Goal: Task Accomplishment & Management: Use online tool/utility

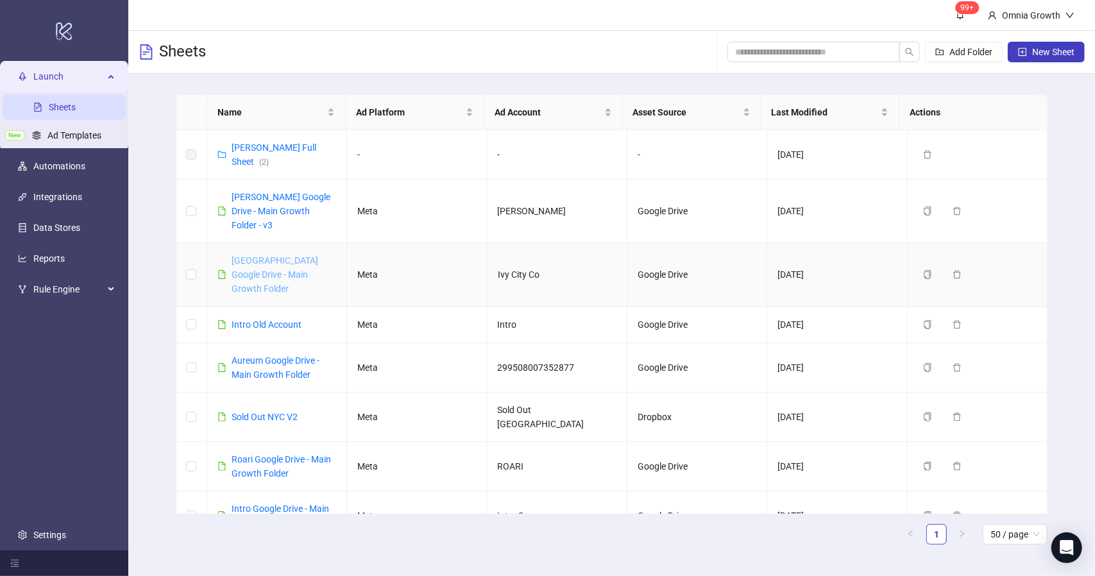
click at [285, 255] on link "[GEOGRAPHIC_DATA] Google Drive - Main Growth Folder" at bounding box center [275, 274] width 87 height 38
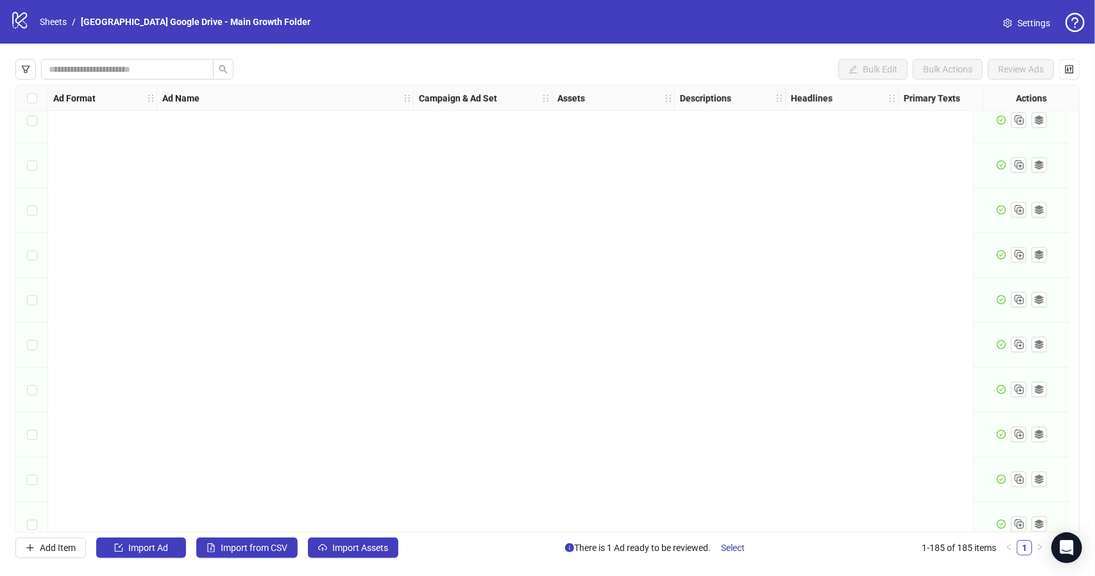
scroll to position [7889, 0]
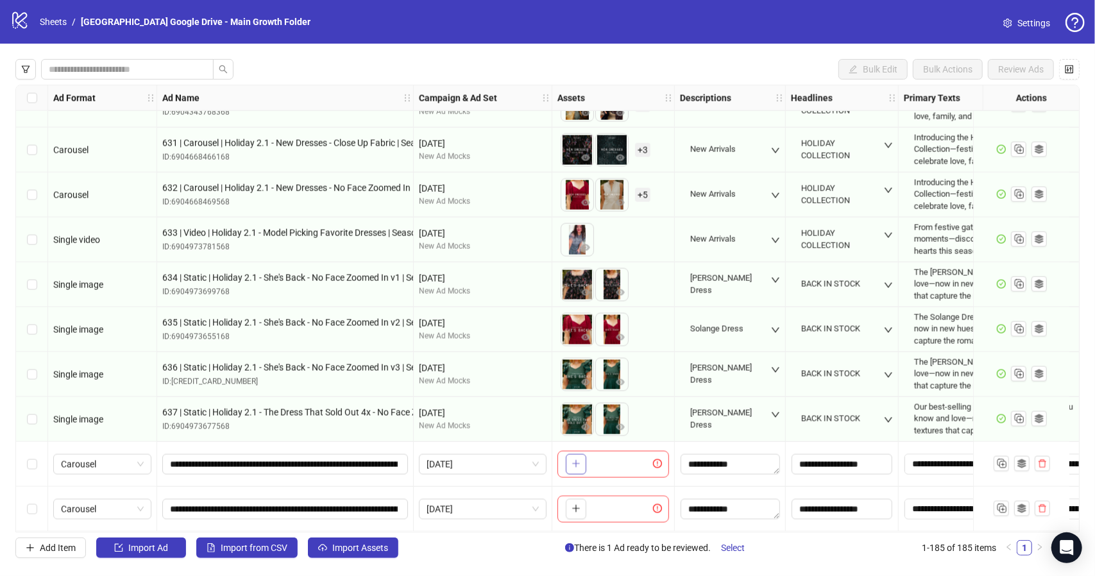
click at [572, 460] on icon "plus" at bounding box center [575, 463] width 9 height 9
click at [577, 462] on icon "plus" at bounding box center [575, 463] width 9 height 9
click at [577, 461] on icon "plus" at bounding box center [575, 463] width 9 height 9
click at [575, 461] on icon "plus" at bounding box center [575, 463] width 9 height 9
click at [576, 460] on icon "plus" at bounding box center [575, 463] width 9 height 9
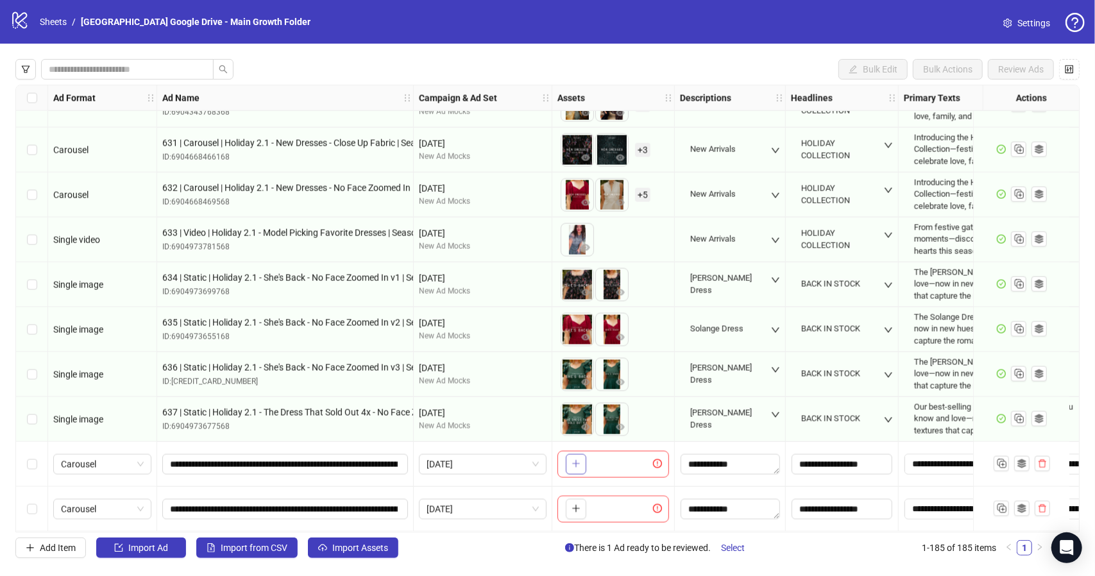
click at [576, 460] on icon "plus" at bounding box center [575, 463] width 9 height 9
click at [576, 459] on icon "plus" at bounding box center [575, 463] width 9 height 9
click at [577, 464] on icon "plus" at bounding box center [575, 464] width 7 height 1
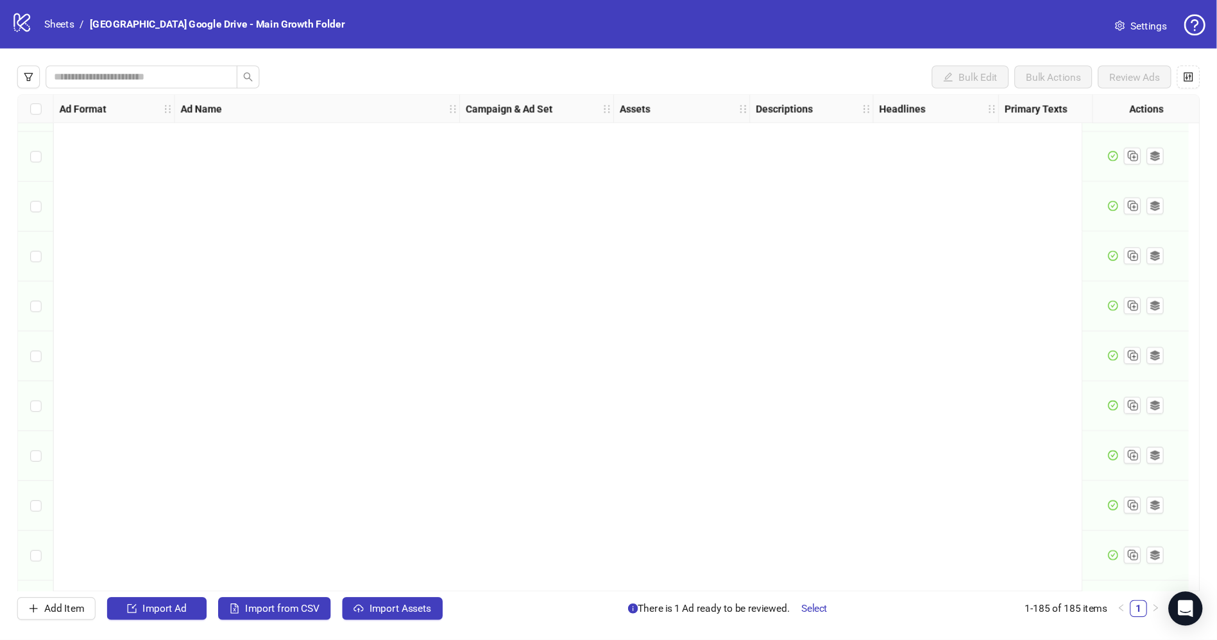
scroll to position [7889, 0]
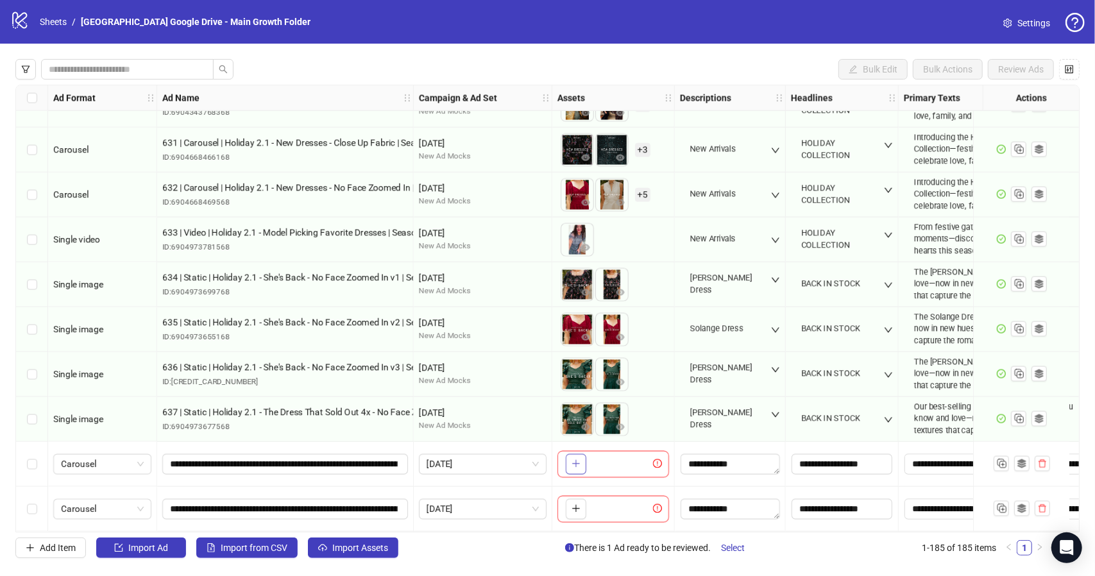
click at [580, 460] on icon "plus" at bounding box center [575, 463] width 9 height 9
click at [577, 459] on body "logo/logo-mobile Sheets / Ivy City Google Drive - Main Growth Folder Settings B…" at bounding box center [547, 288] width 1095 height 576
click at [640, 461] on span "+ 6" at bounding box center [642, 464] width 15 height 14
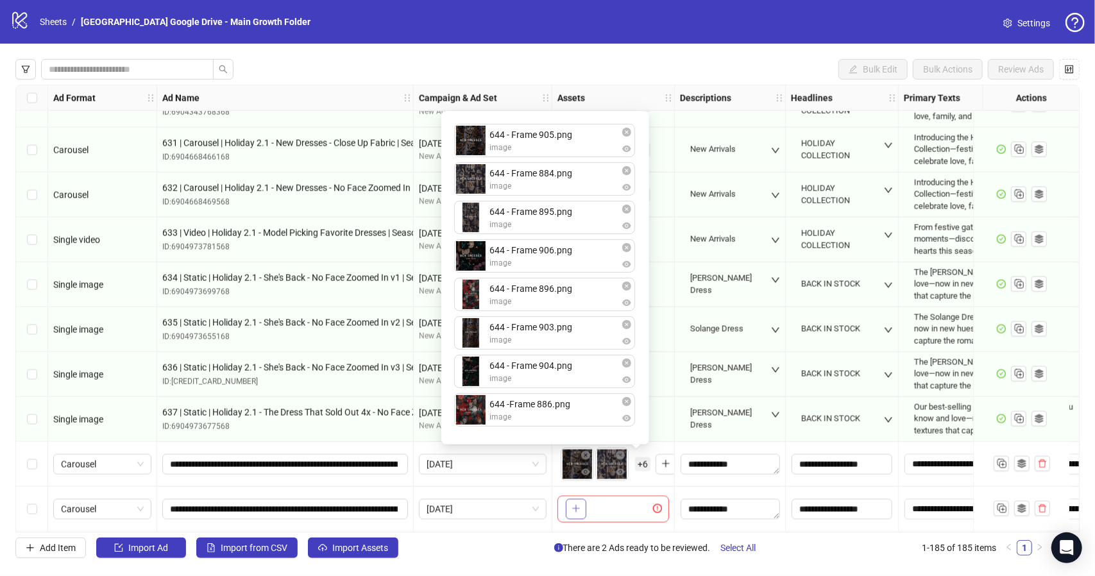
click at [576, 507] on icon "plus" at bounding box center [575, 508] width 9 height 9
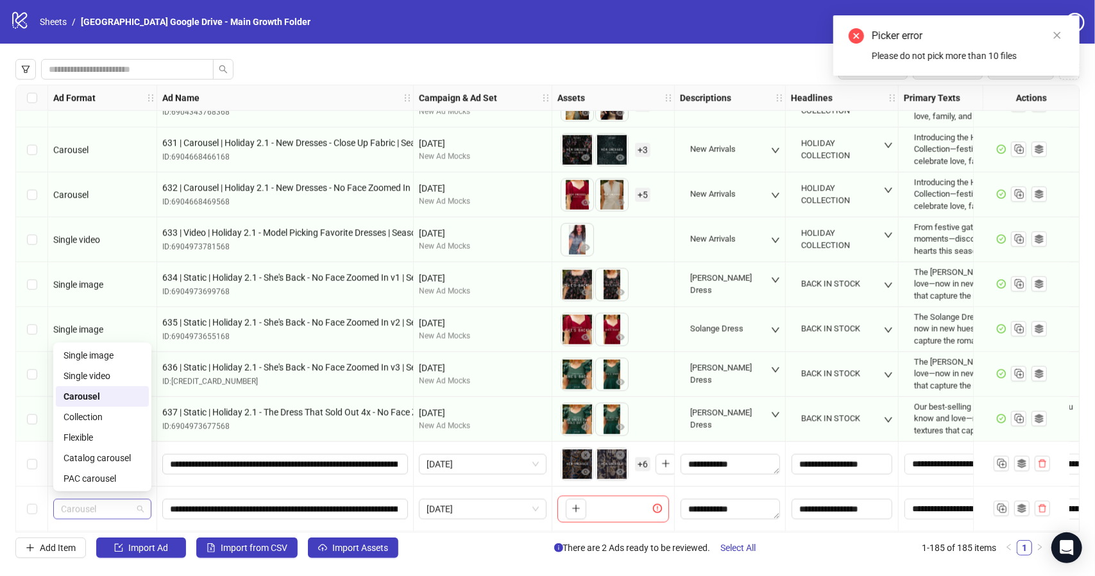
click at [140, 507] on span "Carousel" at bounding box center [102, 509] width 83 height 19
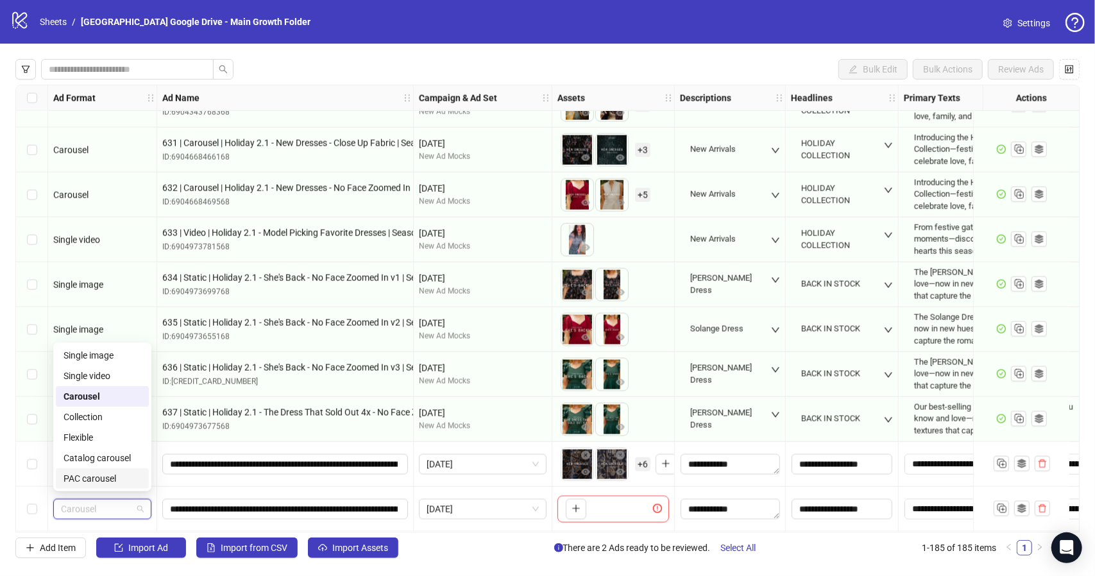
click at [105, 480] on div "PAC carousel" at bounding box center [102, 478] width 78 height 14
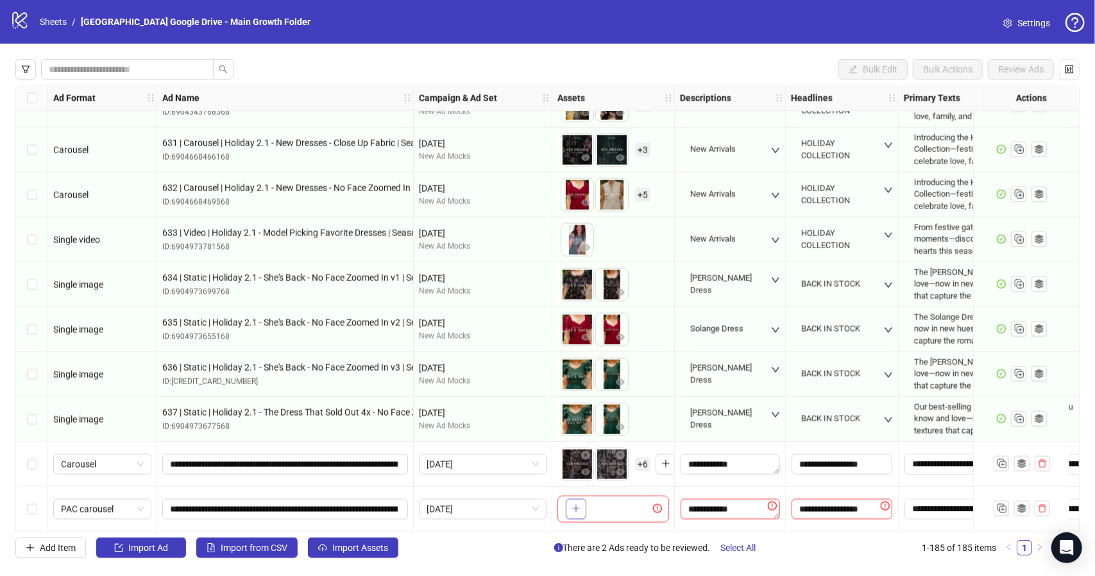
click at [573, 506] on icon "plus" at bounding box center [575, 508] width 9 height 9
drag, startPoint x: 648, startPoint y: 532, endPoint x: 711, endPoint y: 524, distance: 62.7
click at [716, 528] on div "Ad Format Ad Name Campaign & Ad Set Assets Descriptions Headlines Primary Texts…" at bounding box center [547, 309] width 1064 height 448
click at [643, 464] on span "+ 6" at bounding box center [642, 464] width 15 height 14
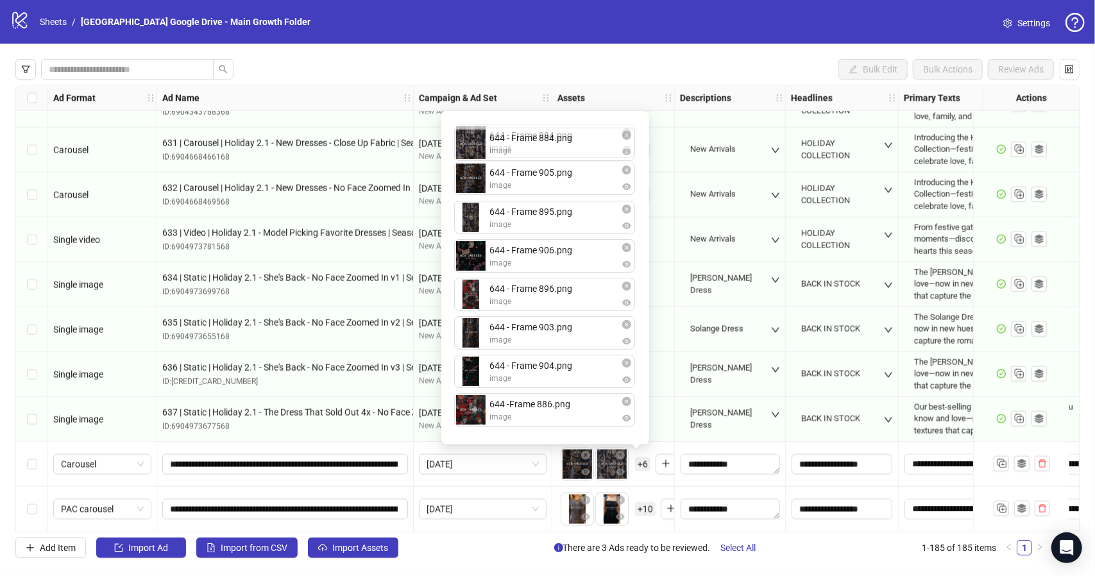
drag, startPoint x: 468, startPoint y: 181, endPoint x: 474, endPoint y: 148, distance: 33.2
click at [474, 148] on div "644 - Frame 905.png image 644 - Frame 884.png image 644 - Frame 895.png image 6…" at bounding box center [545, 278] width 192 height 318
drag, startPoint x: 478, startPoint y: 261, endPoint x: 480, endPoint y: 171, distance: 89.8
click at [480, 171] on div "644 - Frame 884.png image 644 - Frame 905.png image 644 - Frame 895.png image 6…" at bounding box center [545, 278] width 192 height 318
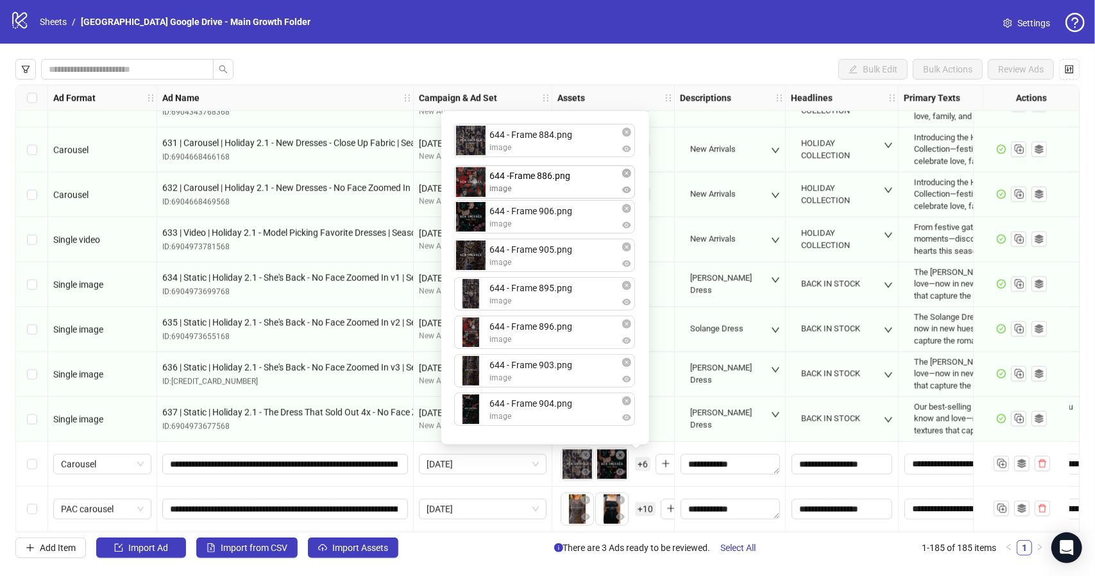
drag, startPoint x: 467, startPoint y: 410, endPoint x: 479, endPoint y: 182, distance: 228.7
click at [479, 182] on div "644 - Frame 884.png image 644 - Frame 906.png image 644 - Frame 905.png image 6…" at bounding box center [545, 278] width 192 height 318
drag, startPoint x: 474, startPoint y: 269, endPoint x: 475, endPoint y: 226, distance: 42.3
click at [475, 226] on div "644 - Frame 884.png image 644 -Frame 886.png image 644 - Frame 906.png image 64…" at bounding box center [545, 278] width 192 height 318
click at [571, 509] on body "logo/logo-mobile Sheets / Ivy City Google Drive - Main Growth Folder Settings B…" at bounding box center [547, 288] width 1095 height 576
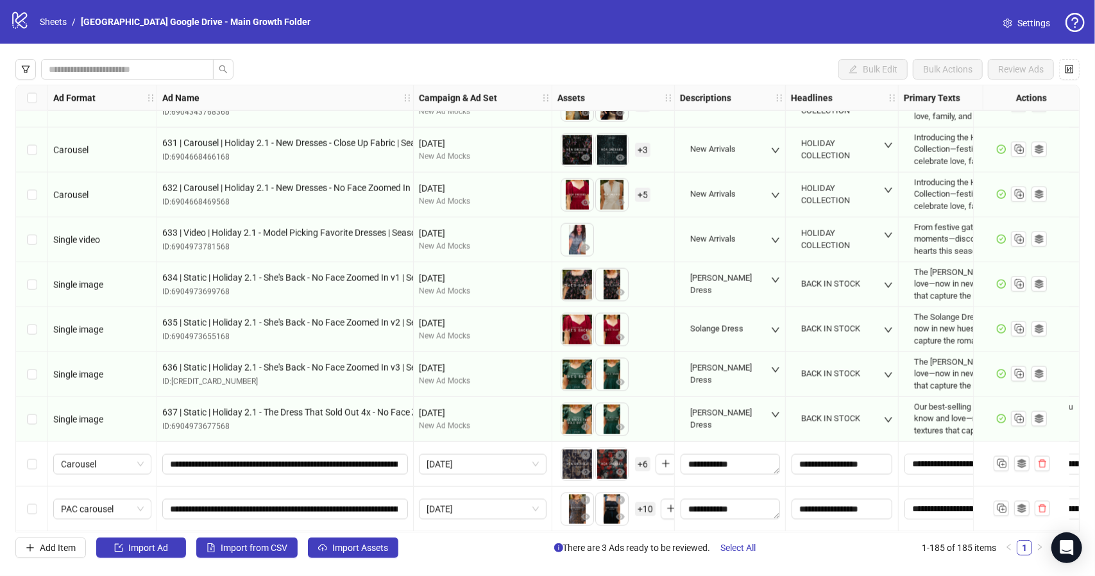
click at [644, 502] on span "+ 10" at bounding box center [645, 509] width 21 height 14
click at [645, 507] on span "+ 10" at bounding box center [645, 509] width 21 height 14
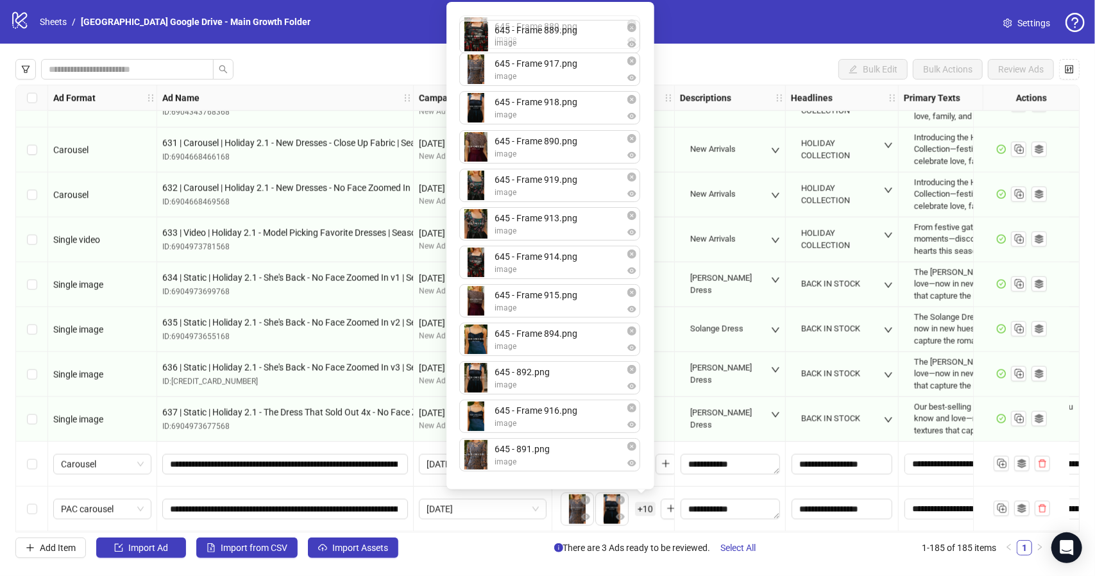
drag, startPoint x: 464, startPoint y: 116, endPoint x: 468, endPoint y: 85, distance: 31.0
click at [465, 46] on div "645 - Frame 917.png image 645 - Frame 918.png image 645 - Frame 889.png image 6…" at bounding box center [550, 246] width 192 height 472
drag, startPoint x: 474, startPoint y: 151, endPoint x: 475, endPoint y: 78, distance: 73.8
click at [475, 78] on div "645 - Frame 889.png image 645 - Frame 917.png image 645 - Frame 918.png image 6…" at bounding box center [550, 246] width 192 height 472
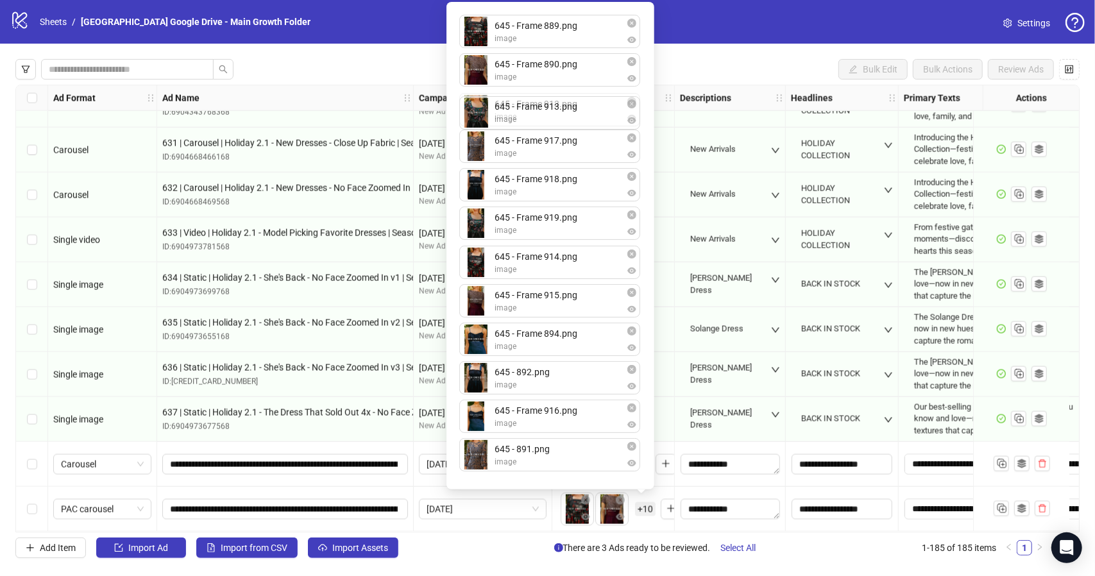
drag, startPoint x: 479, startPoint y: 239, endPoint x: 477, endPoint y: 122, distance: 117.4
click at [477, 122] on div "645 - Frame 889.png image 645 - Frame 890.png image 645 - Frame 917.png image 6…" at bounding box center [550, 246] width 192 height 472
drag, startPoint x: 475, startPoint y: 305, endPoint x: 471, endPoint y: 160, distance: 145.6
click at [471, 160] on div "645 - Frame 889.png image 645 - Frame 890.png image 645 - Frame 913.png image 6…" at bounding box center [550, 246] width 192 height 472
drag, startPoint x: 472, startPoint y: 353, endPoint x: 480, endPoint y: 127, distance: 225.9
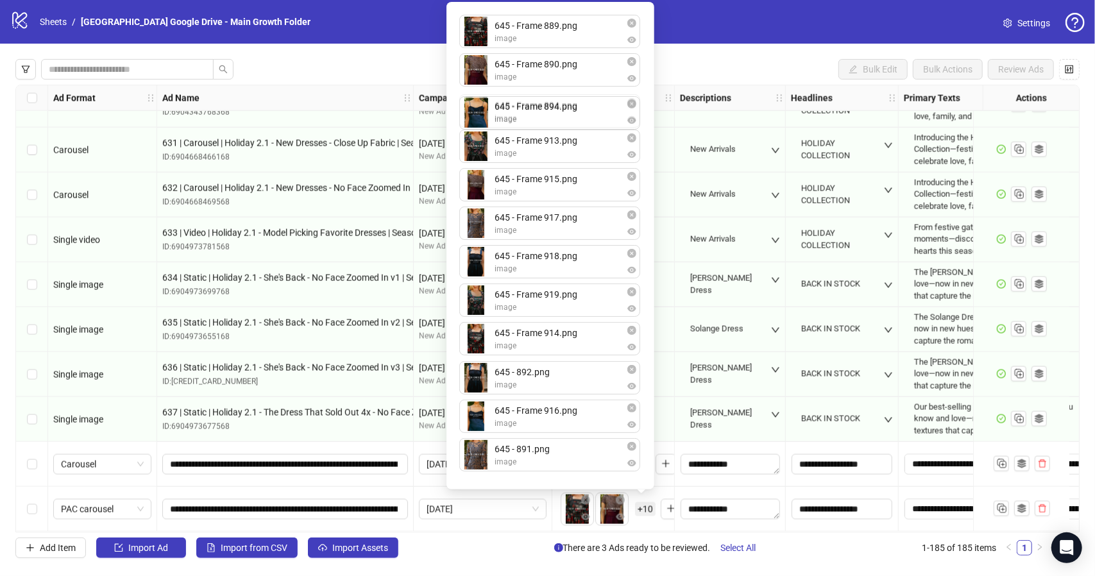
click at [480, 127] on div "645 - Frame 889.png image 645 - Frame 890.png image 645 - Frame 913.png image 6…" at bounding box center [550, 246] width 192 height 472
drag, startPoint x: 471, startPoint y: 416, endPoint x: 473, endPoint y: 228, distance: 187.9
click at [473, 228] on div "645 - Frame 889.png image 645 - Frame 890.png image 645 - Frame 894.png image 6…" at bounding box center [550, 246] width 192 height 472
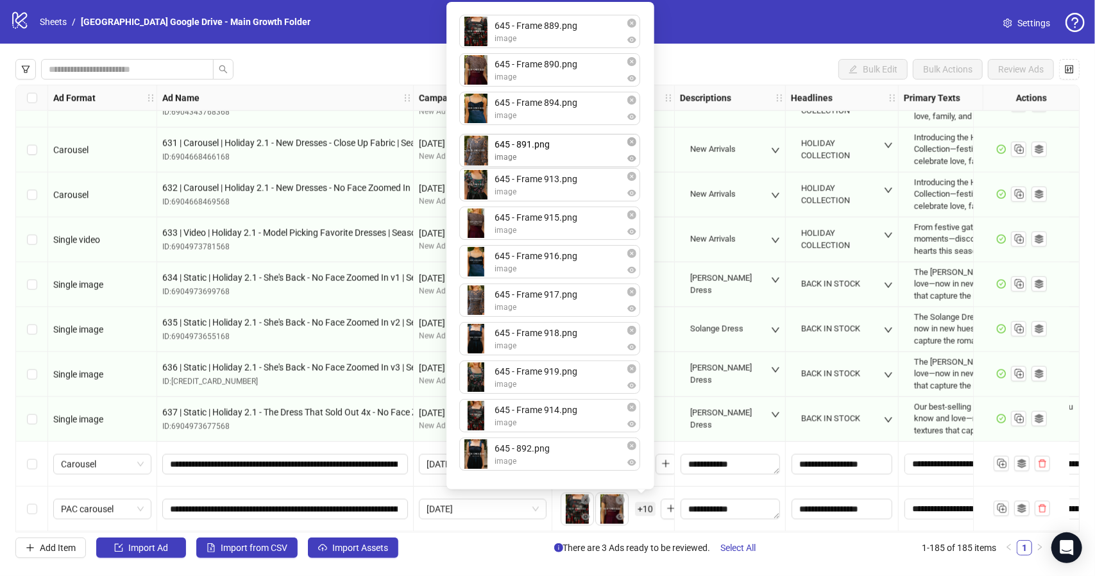
drag, startPoint x: 473, startPoint y: 466, endPoint x: 471, endPoint y: 162, distance: 303.4
click at [471, 162] on div "645 - Frame 889.png image 645 - Frame 890.png image 645 - Frame 894.png image 6…" at bounding box center [550, 246] width 192 height 472
drag, startPoint x: 482, startPoint y: 160, endPoint x: 489, endPoint y: 120, distance: 41.0
click at [489, 120] on div "645 - Frame 889.png image 645 - Frame 890.png image 645 - Frame 894.png image 6…" at bounding box center [550, 246] width 192 height 472
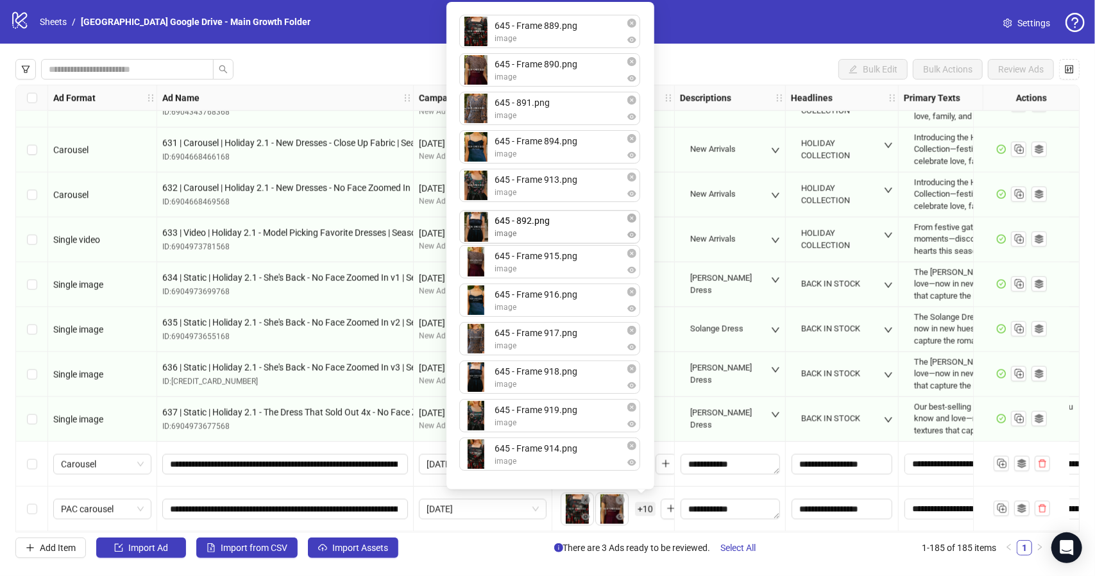
drag, startPoint x: 480, startPoint y: 468, endPoint x: 470, endPoint y: 235, distance: 233.0
click at [470, 235] on div "645 - Frame 889.png image 645 - Frame 890.png image 645 - 891.png image 645 - F…" at bounding box center [550, 246] width 192 height 472
drag, startPoint x: 466, startPoint y: 227, endPoint x: 469, endPoint y: 188, distance: 39.3
click at [469, 188] on div "645 - Frame 889.png image 645 - Frame 890.png image 645 - 891.png image 645 - F…" at bounding box center [550, 246] width 192 height 472
drag, startPoint x: 469, startPoint y: 193, endPoint x: 469, endPoint y: 151, distance: 42.3
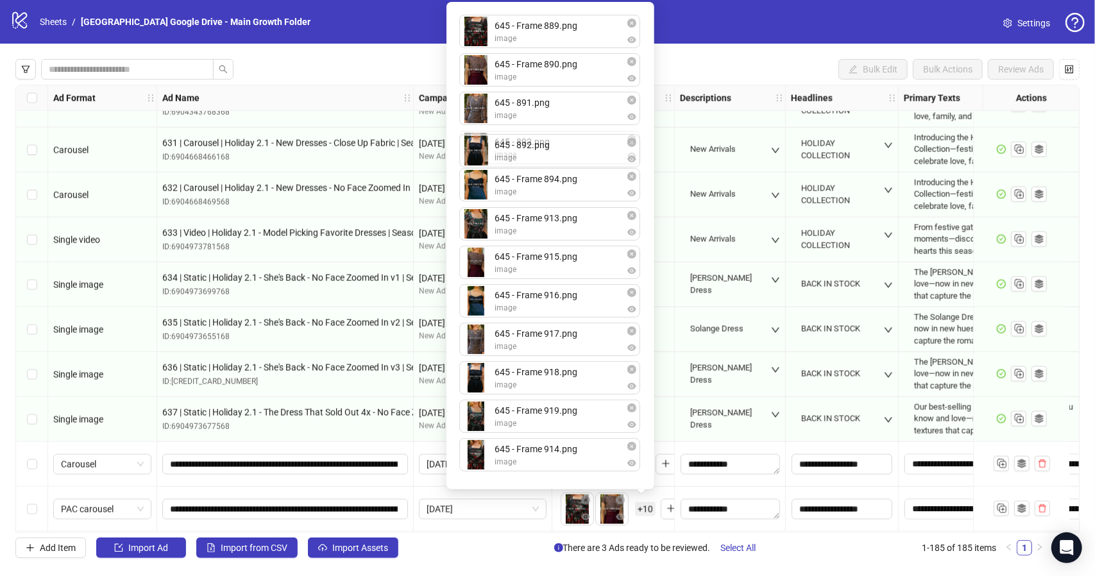
click at [469, 151] on div "645 - Frame 889.png image 645 - Frame 890.png image 645 - 891.png image 645 - F…" at bounding box center [550, 246] width 192 height 472
click at [480, 463] on div "645 - Frame 889.png image 645 - Frame 890.png image 645 - 891.png image 645 - 8…" at bounding box center [550, 246] width 192 height 472
drag, startPoint x: 478, startPoint y: 464, endPoint x: 483, endPoint y: 273, distance: 191.8
click at [483, 273] on div "645 - Frame 889.png image 645 - Frame 890.png image 645 - 891.png image 645 - 8…" at bounding box center [550, 246] width 192 height 472
drag, startPoint x: 480, startPoint y: 386, endPoint x: 482, endPoint y: 346, distance: 40.5
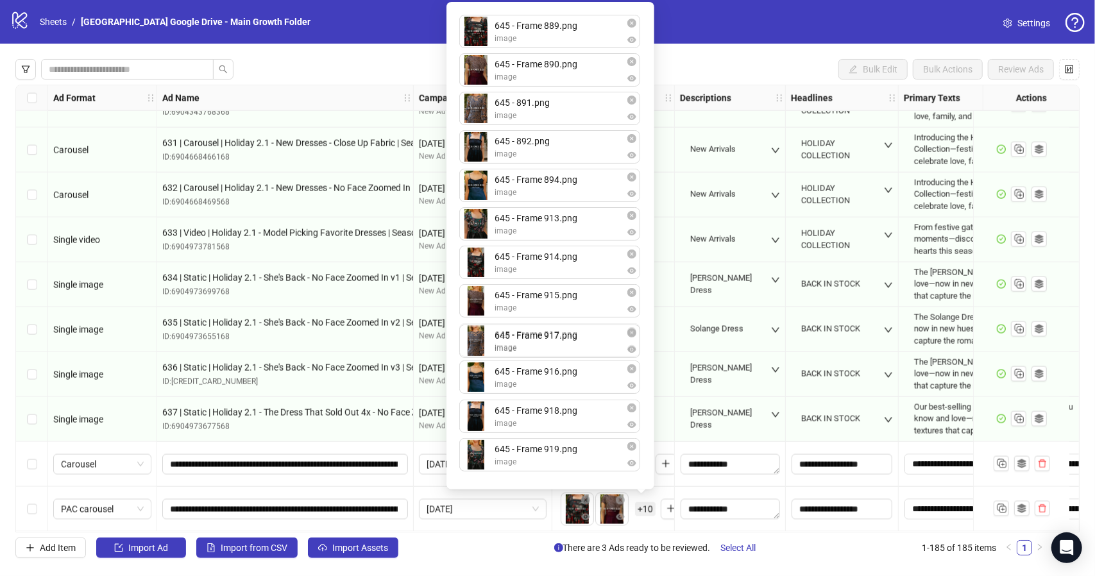
click at [482, 346] on div "645 - Frame 889.png image 645 - Frame 890.png image 645 - 891.png image 645 - 8…" at bounding box center [550, 246] width 192 height 472
drag, startPoint x: 489, startPoint y: 387, endPoint x: 493, endPoint y: 349, distance: 38.0
click at [493, 349] on div "645 - Frame 889.png image 645 - Frame 890.png image 645 - 891.png image 645 - 8…" at bounding box center [550, 246] width 192 height 472
click at [478, 425] on div "645 - Frame 889.png image 645 - Frame 890.png image 645 - 891.png image 645 - 8…" at bounding box center [550, 246] width 192 height 472
drag, startPoint x: 580, startPoint y: 412, endPoint x: 589, endPoint y: 339, distance: 74.3
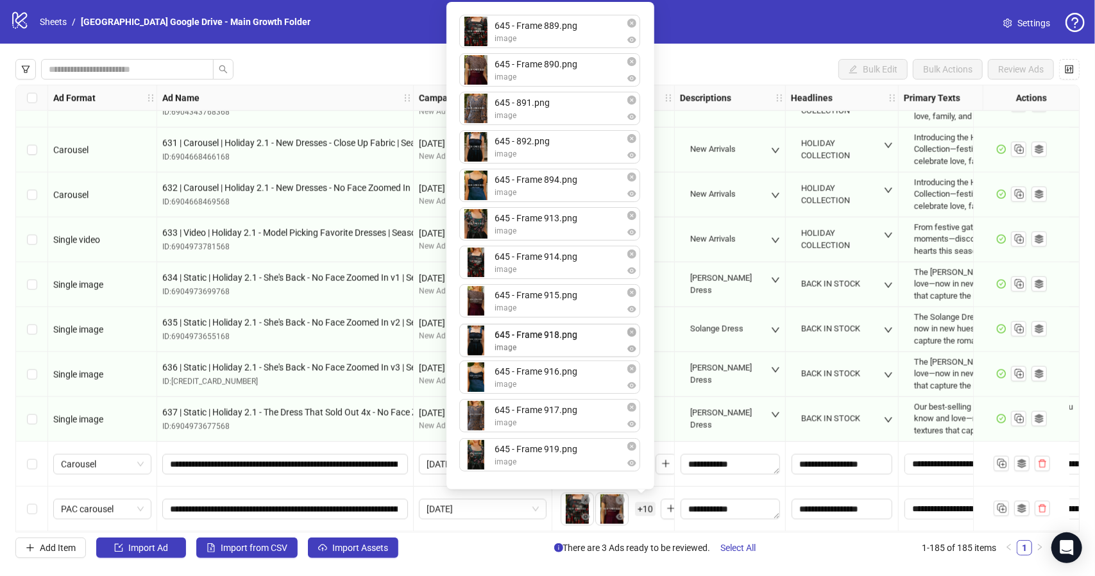
click at [589, 339] on div "645 - Frame 889.png image 645 - Frame 890.png image 645 - 891.png image 645 - 8…" at bounding box center [550, 246] width 192 height 472
drag, startPoint x: 562, startPoint y: 421, endPoint x: 568, endPoint y: 348, distance: 72.8
click at [568, 348] on div "645 - Frame 889.png image 645 - Frame 890.png image 645 - 891.png image 645 - 8…" at bounding box center [550, 246] width 192 height 472
click at [393, 479] on div "**********" at bounding box center [285, 464] width 257 height 45
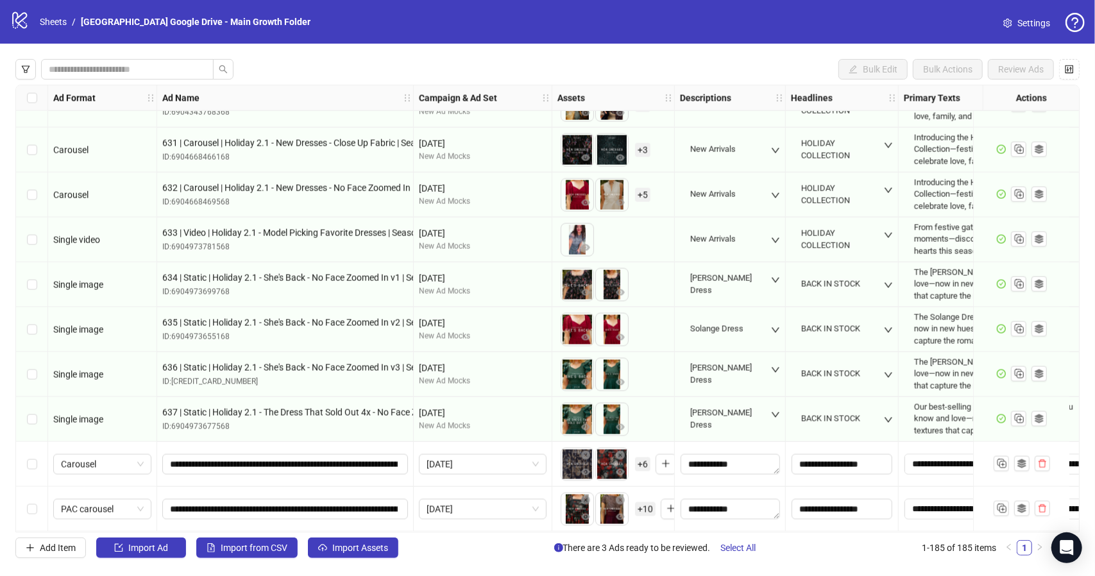
click at [38, 462] on div "Select row 184" at bounding box center [32, 464] width 32 height 45
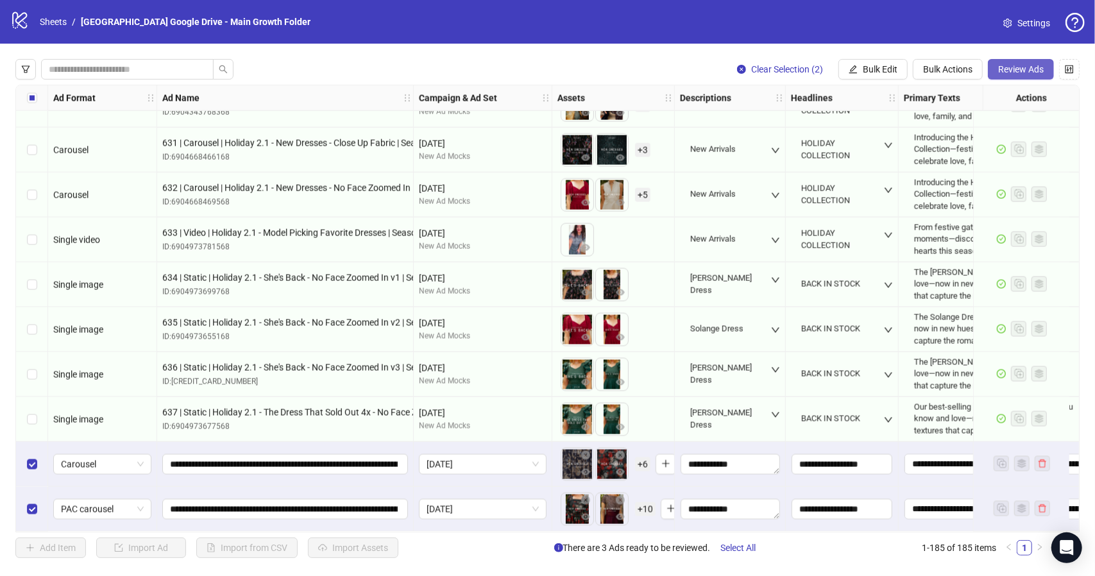
click at [1034, 74] on span "Review Ads" at bounding box center [1021, 69] width 46 height 10
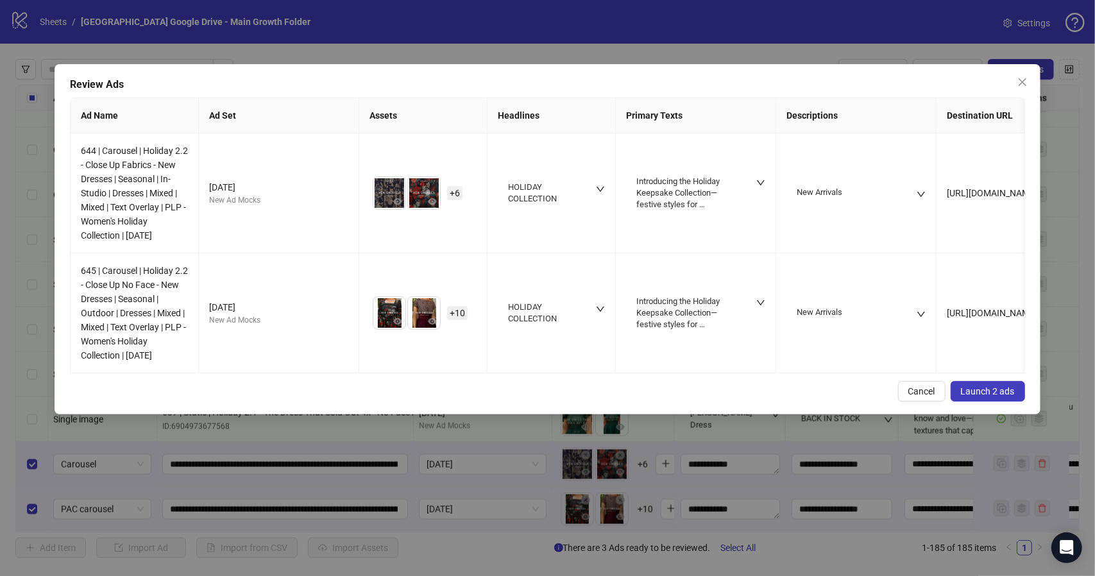
click at [1002, 396] on span "Launch 2 ads" at bounding box center [988, 391] width 54 height 10
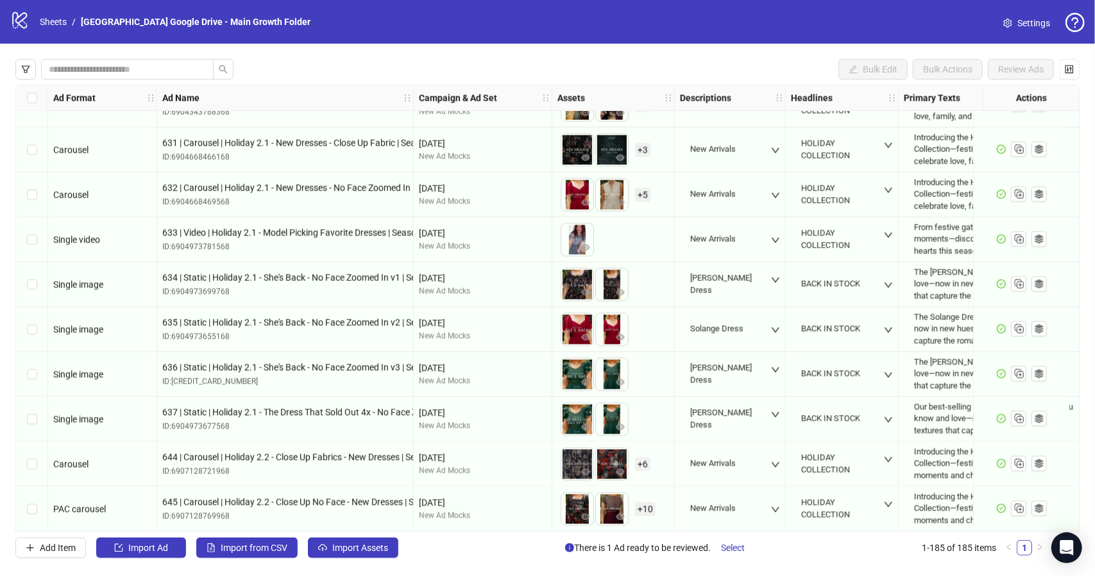
click at [25, 461] on div "Select row 184" at bounding box center [32, 464] width 32 height 45
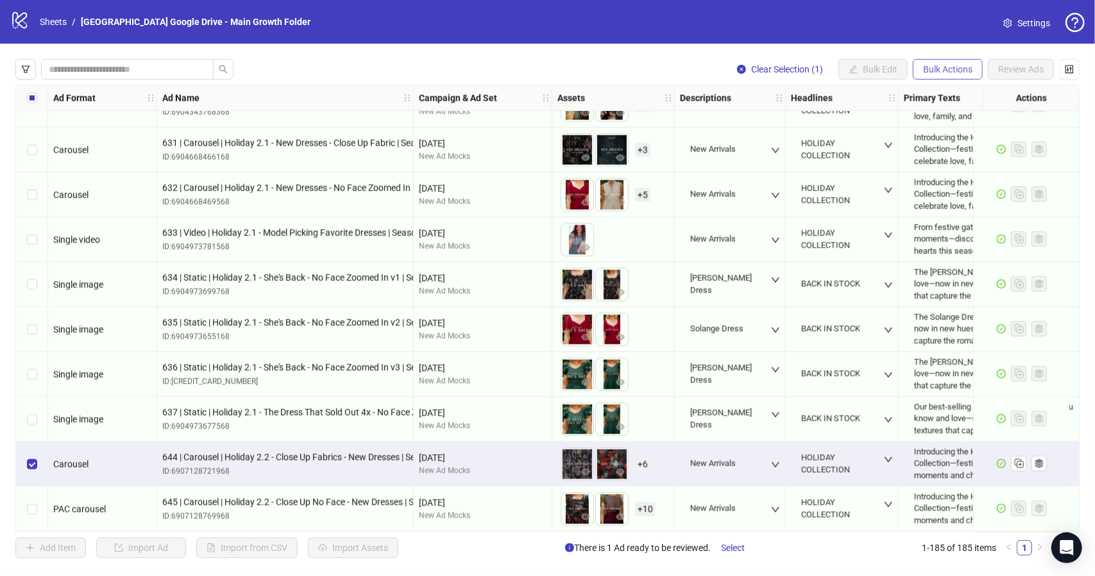
click at [951, 72] on span "Bulk Actions" at bounding box center [947, 69] width 49 height 10
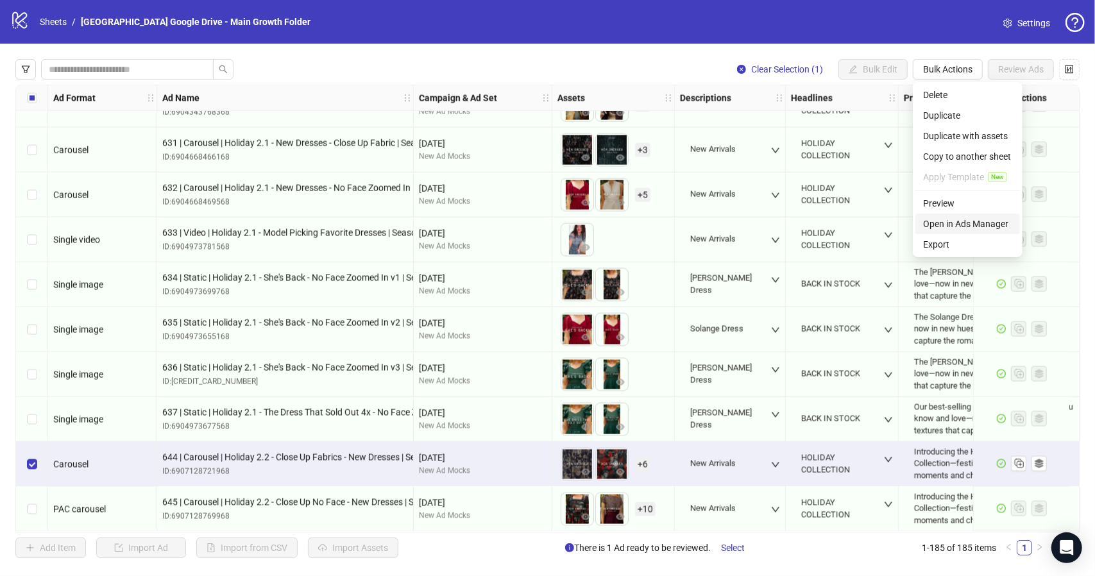
click at [936, 228] on span "Open in Ads Manager" at bounding box center [967, 224] width 89 height 14
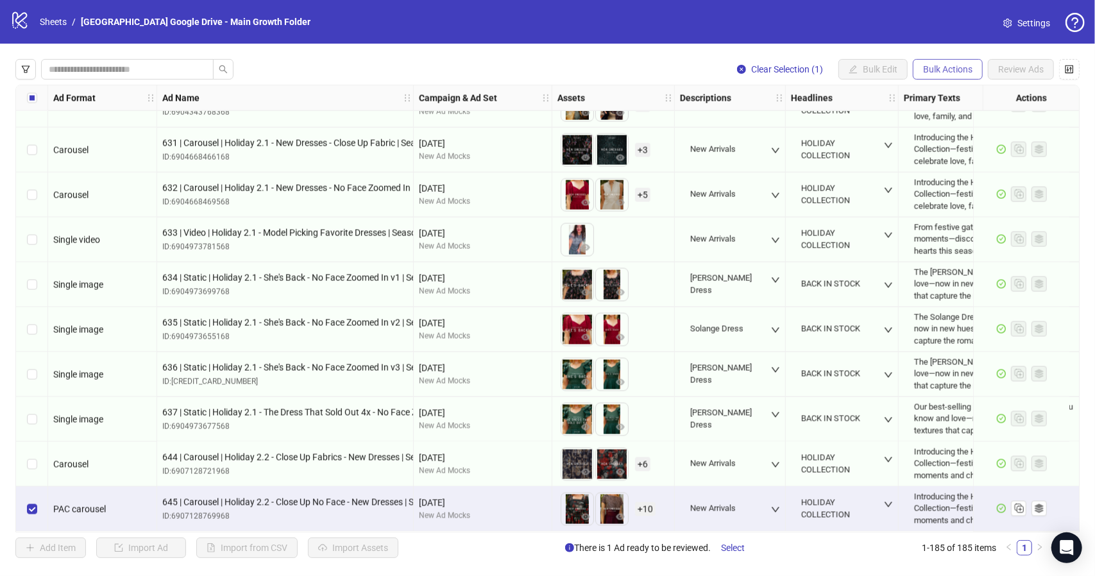
click at [949, 64] on span "Bulk Actions" at bounding box center [947, 69] width 49 height 10
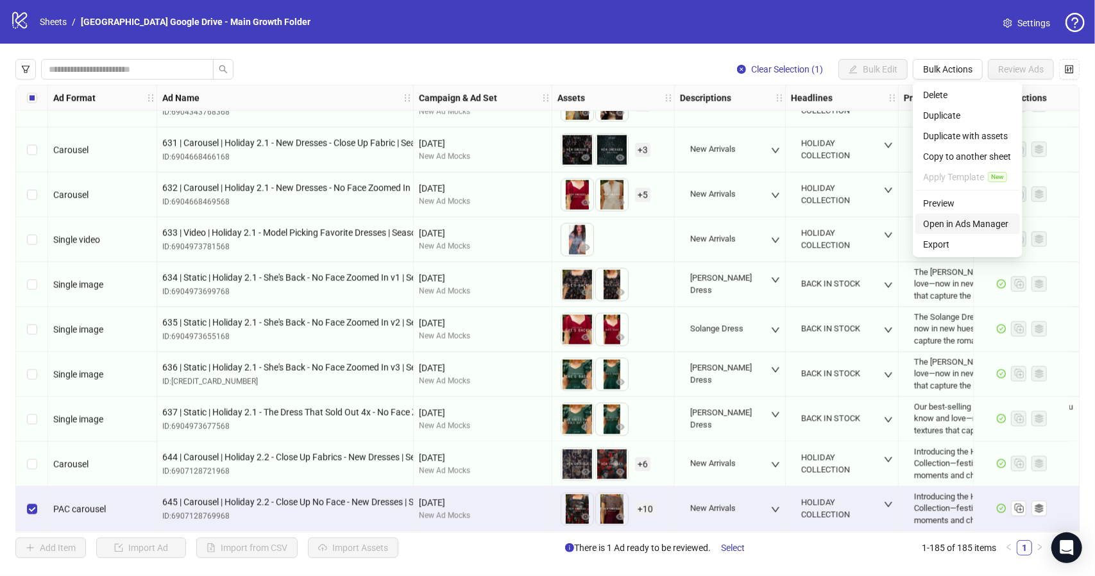
click at [966, 221] on span "Open in Ads Manager" at bounding box center [967, 224] width 89 height 14
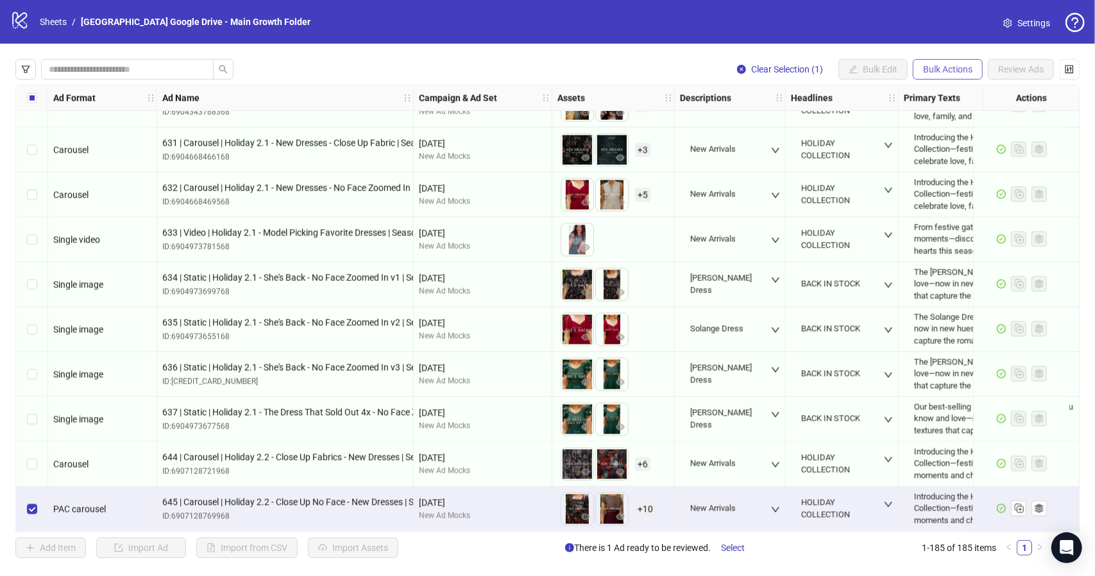
click at [962, 71] on span "Bulk Actions" at bounding box center [947, 69] width 49 height 10
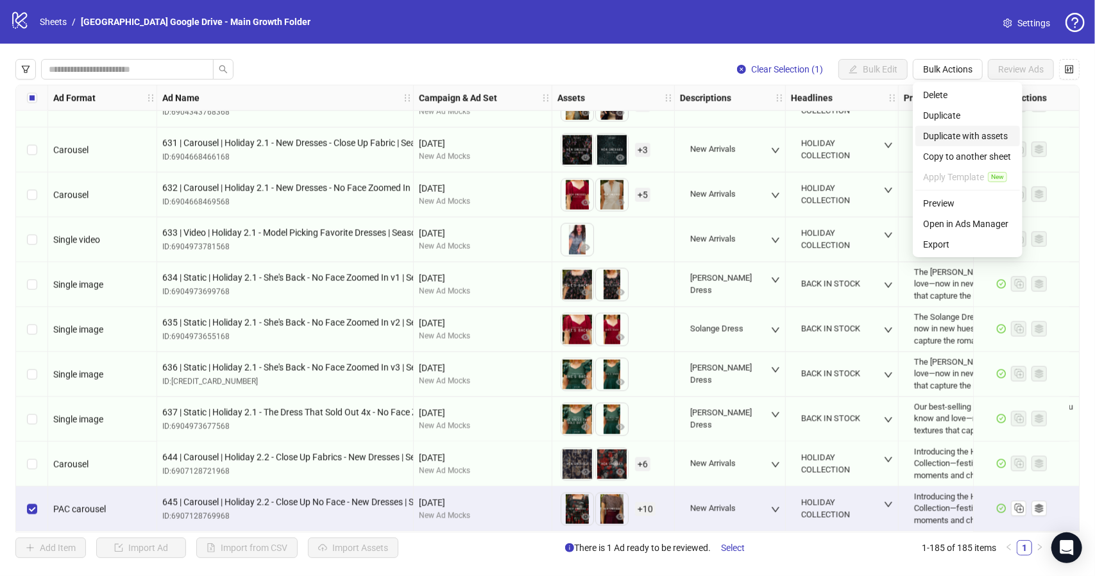
click at [969, 143] on li "Duplicate with assets" at bounding box center [967, 136] width 105 height 21
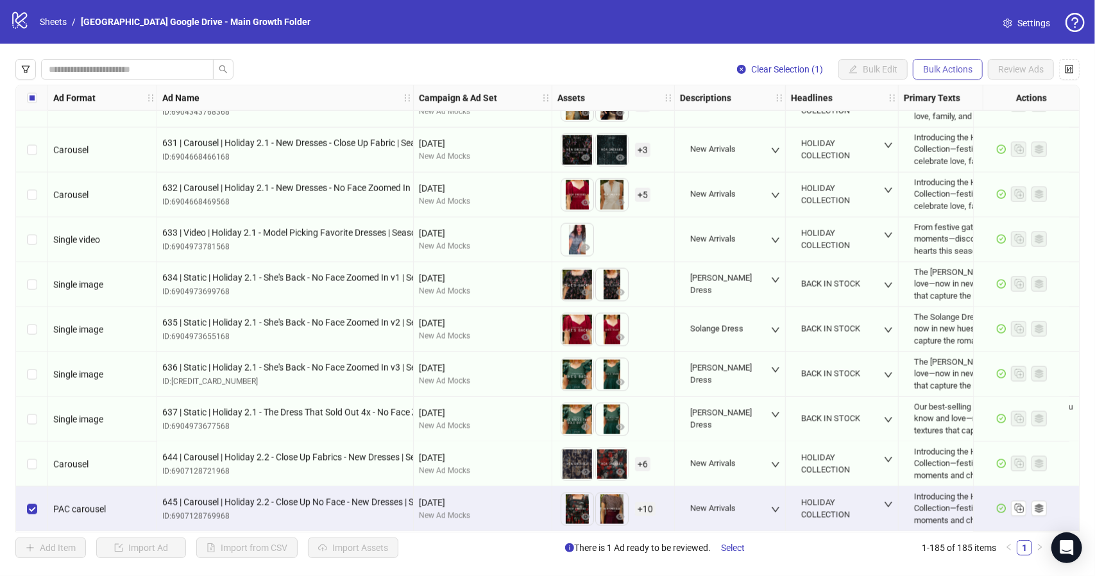
click at [943, 67] on span "Bulk Actions" at bounding box center [947, 69] width 49 height 10
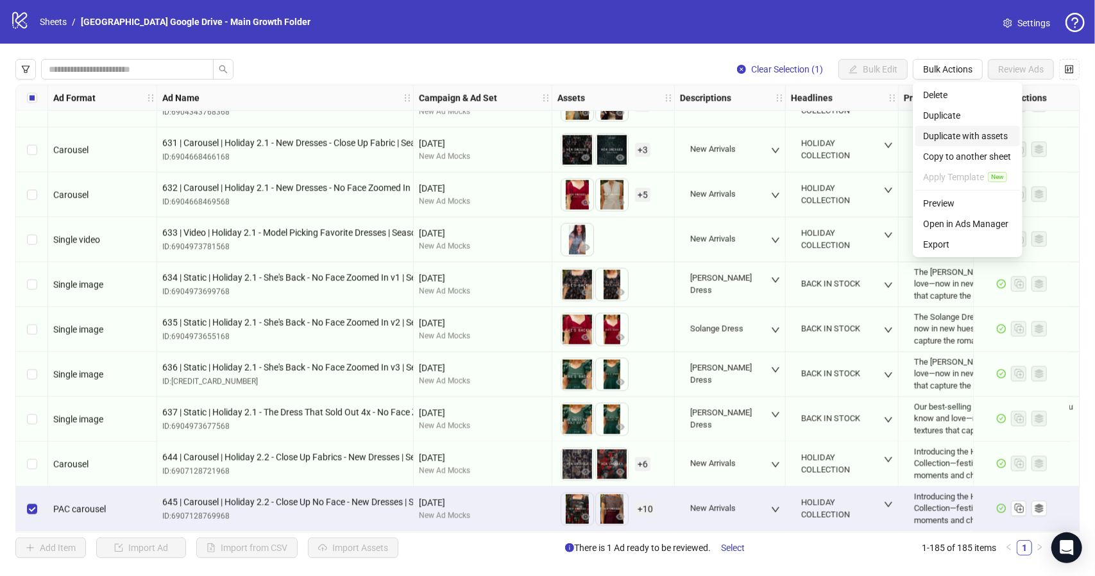
click at [963, 140] on span "Duplicate with assets" at bounding box center [967, 136] width 89 height 14
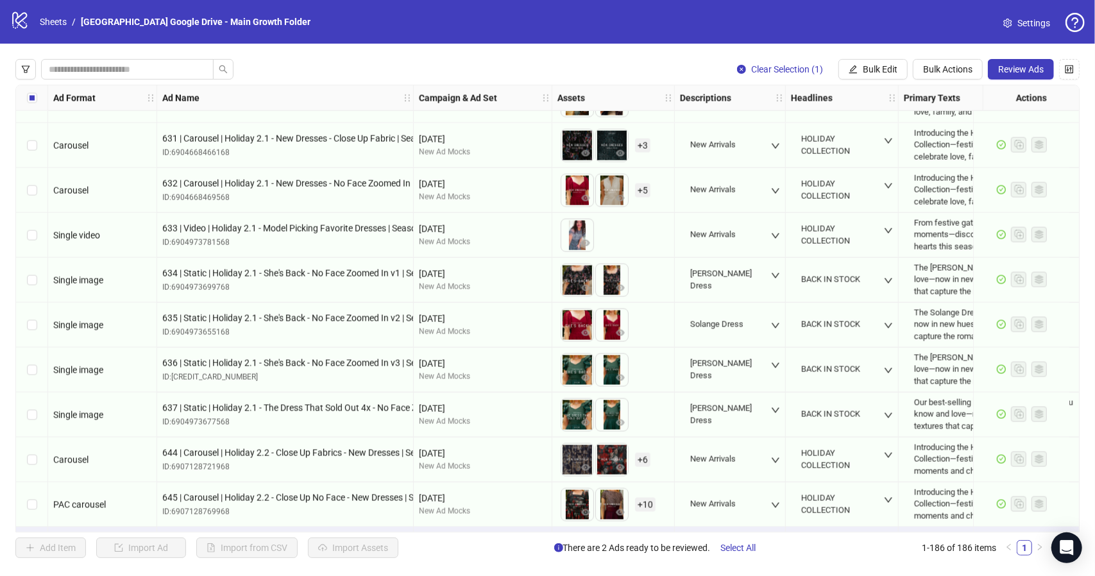
scroll to position [7934, 0]
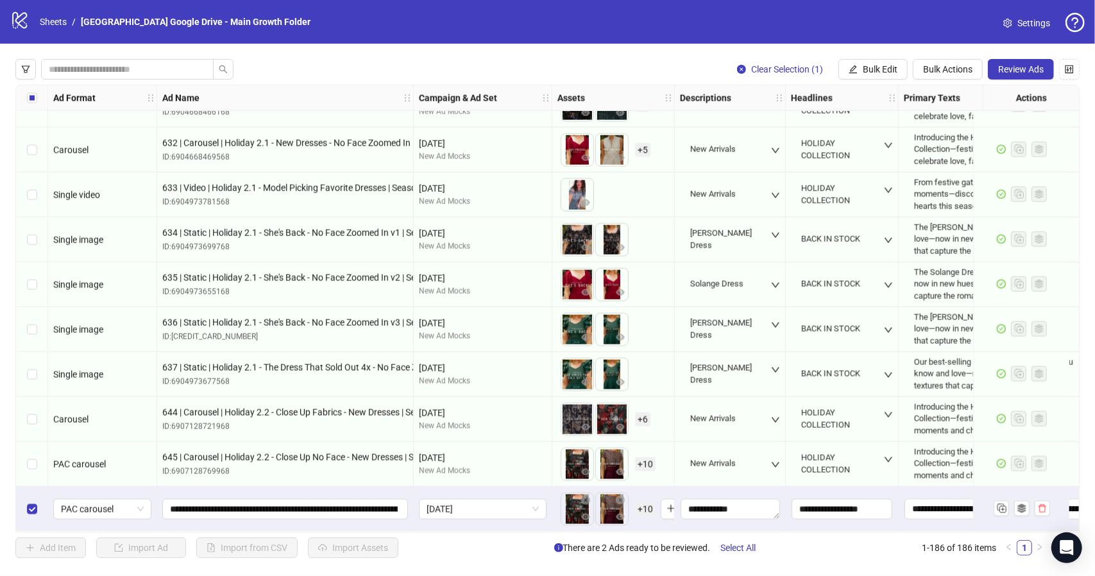
click at [643, 505] on span "+ 10" at bounding box center [645, 509] width 21 height 14
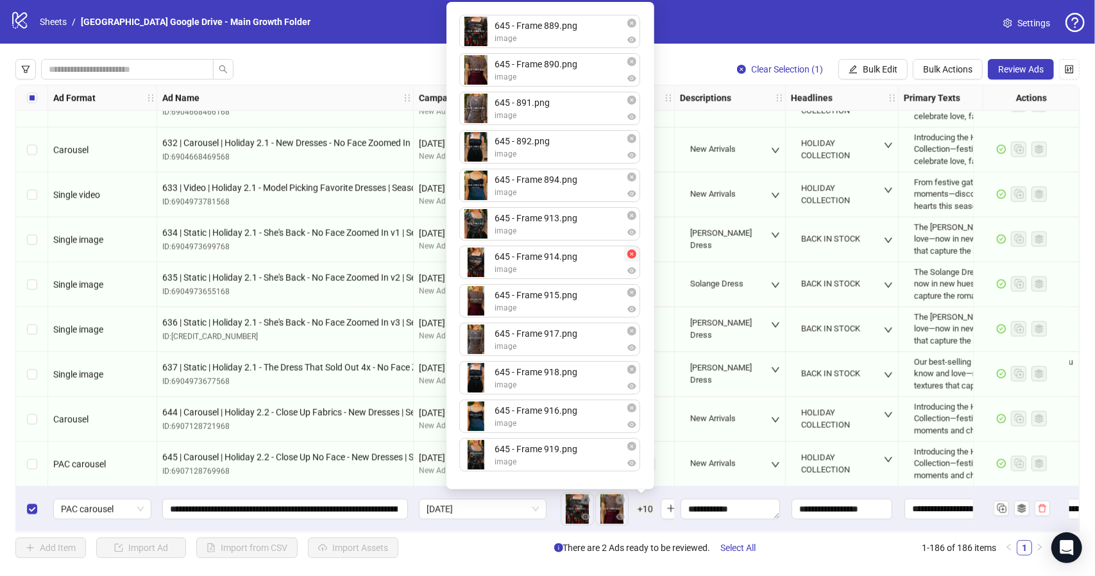
click at [633, 258] on icon "close-circle" at bounding box center [631, 253] width 9 height 9
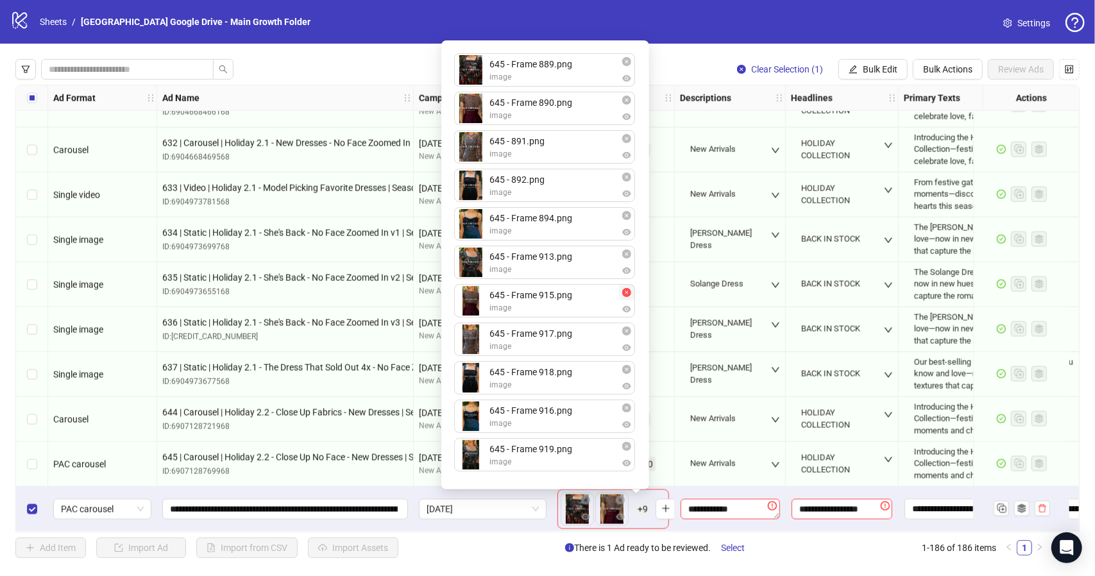
click at [630, 294] on icon "close-circle" at bounding box center [626, 292] width 9 height 9
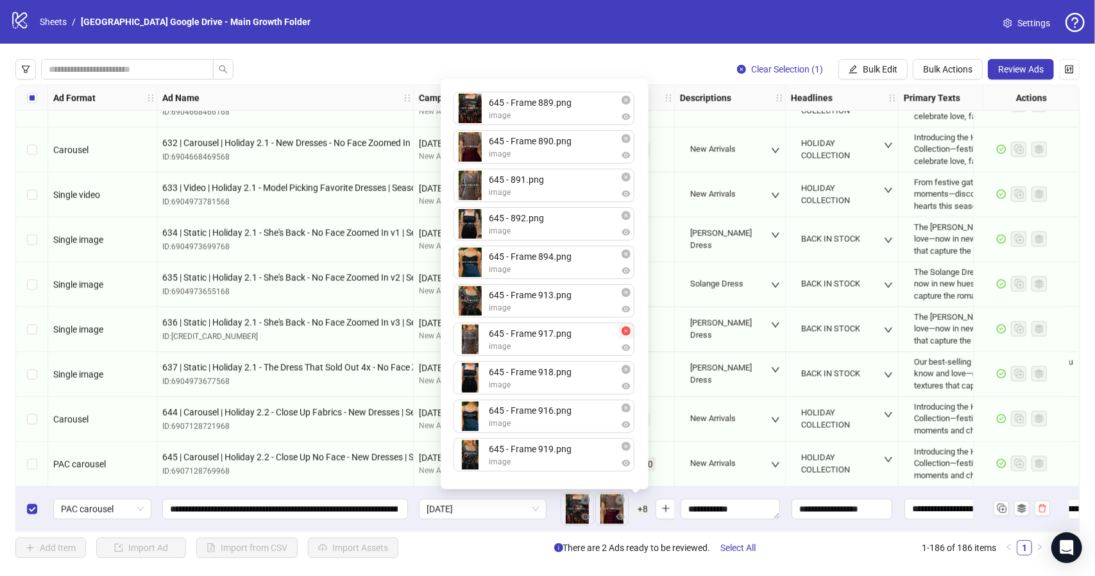
click at [627, 336] on span "button" at bounding box center [625, 331] width 9 height 10
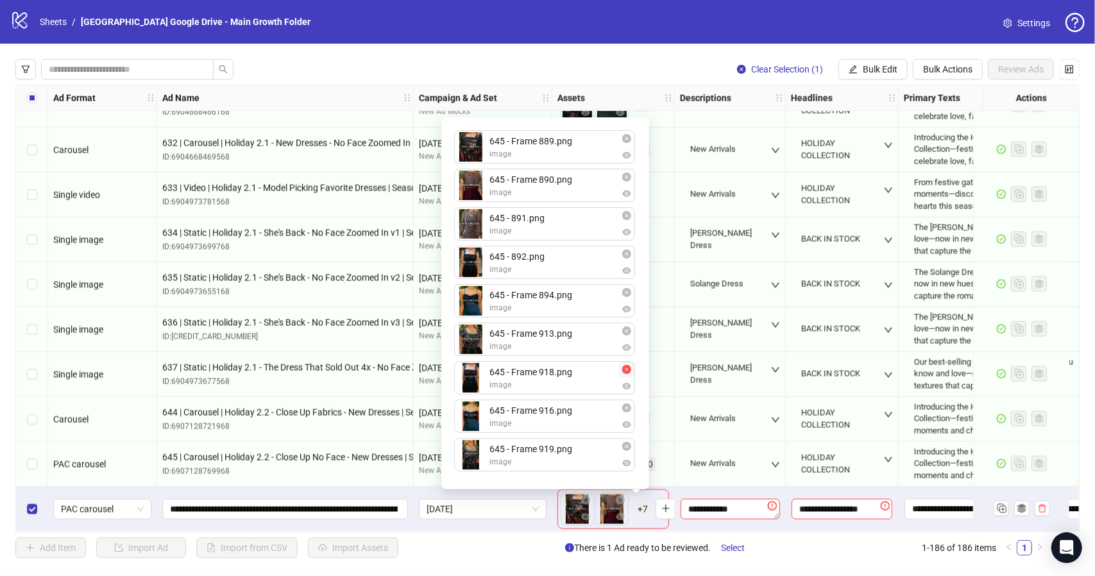
click at [629, 373] on icon "close-circle" at bounding box center [626, 369] width 9 height 9
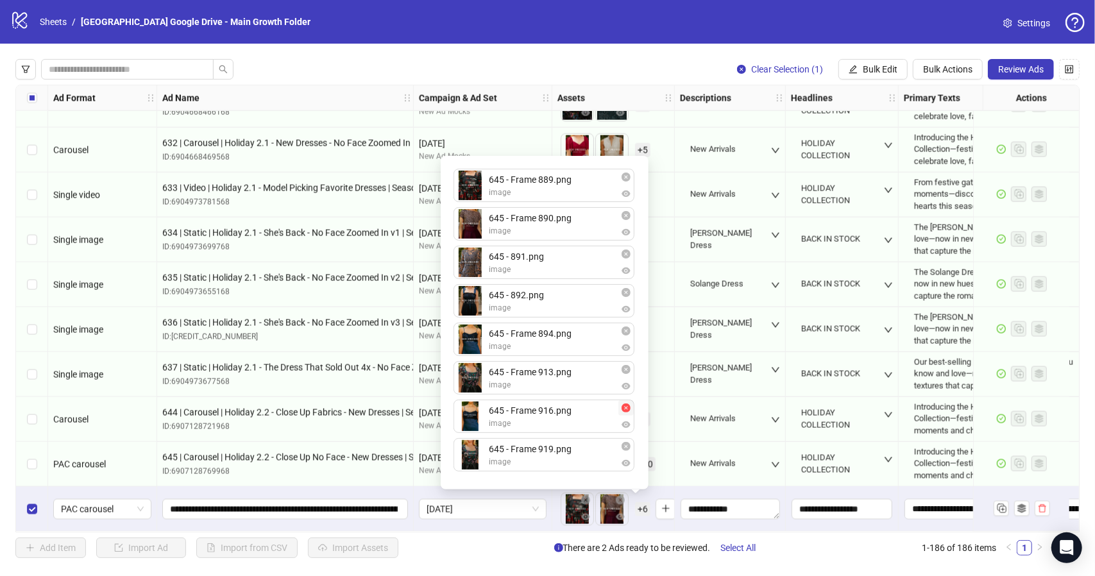
click at [629, 410] on icon "close-circle" at bounding box center [625, 407] width 9 height 9
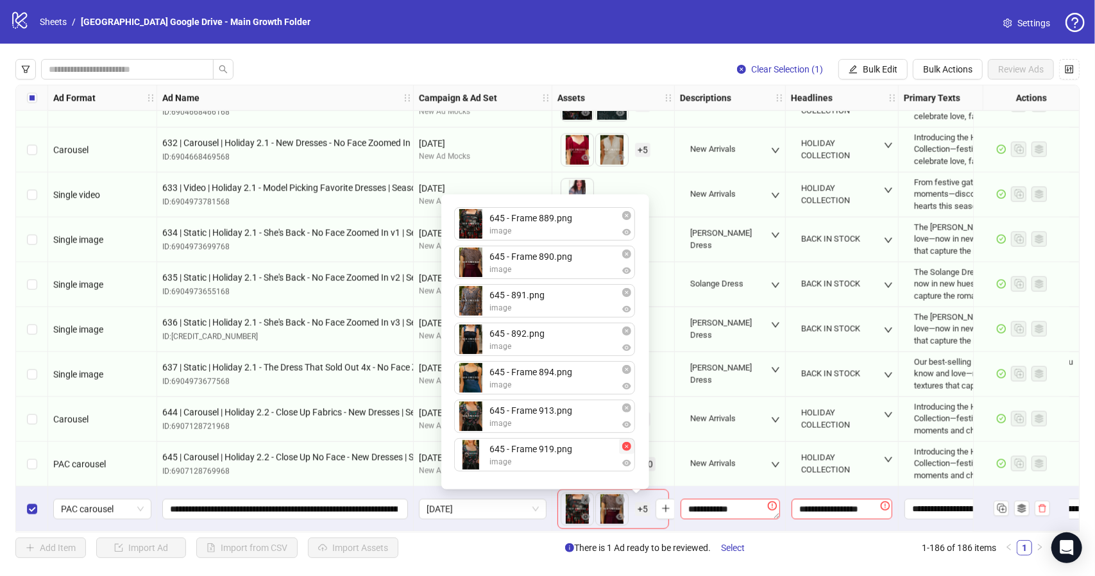
click at [629, 450] on icon "close-circle" at bounding box center [626, 446] width 9 height 9
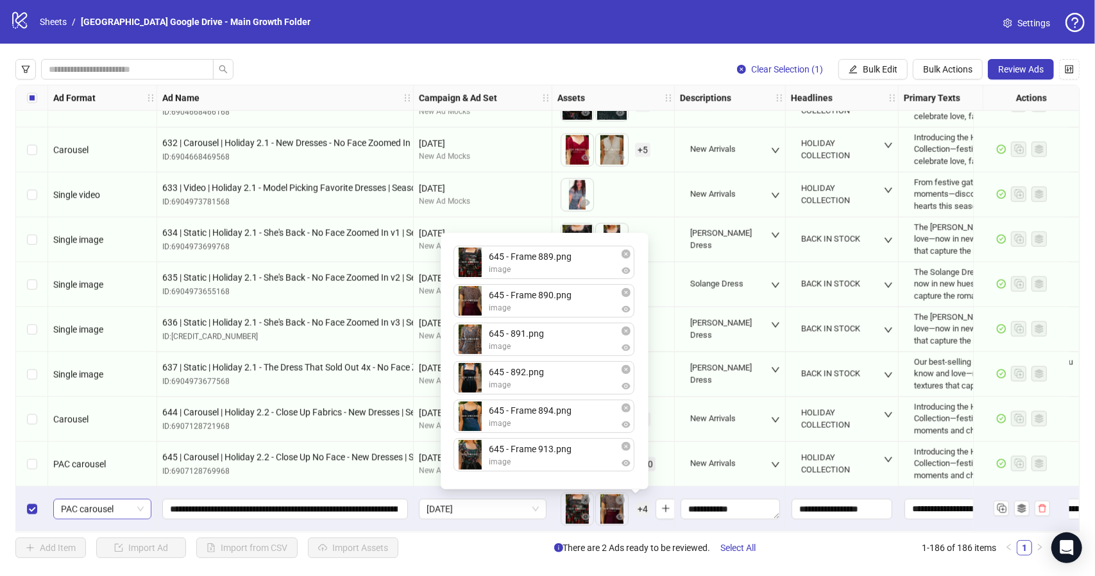
click at [121, 505] on span "PAC carousel" at bounding box center [102, 509] width 83 height 19
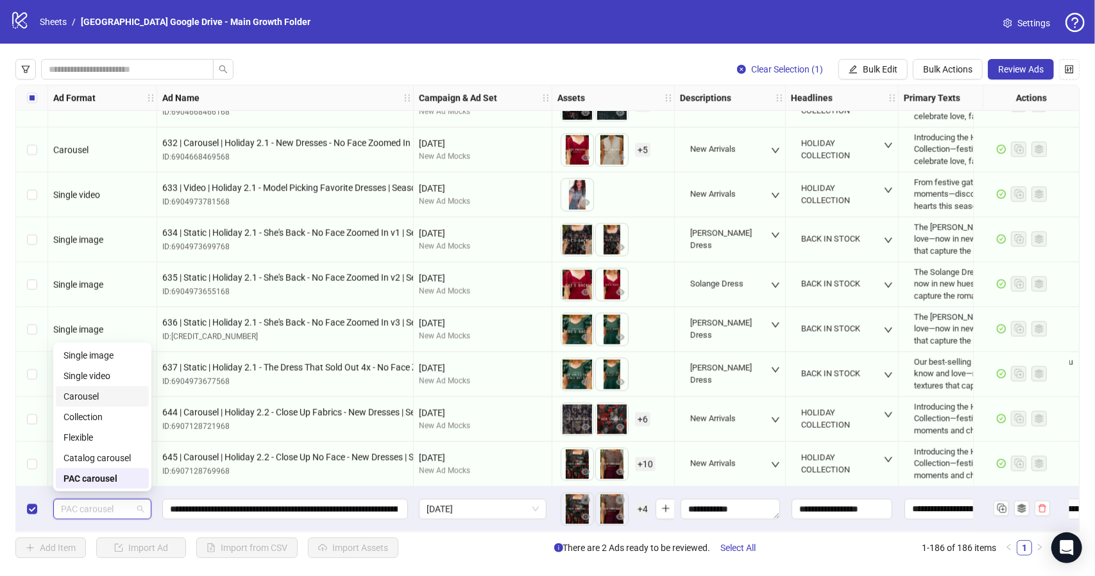
click at [107, 396] on div "Carousel" at bounding box center [102, 396] width 78 height 14
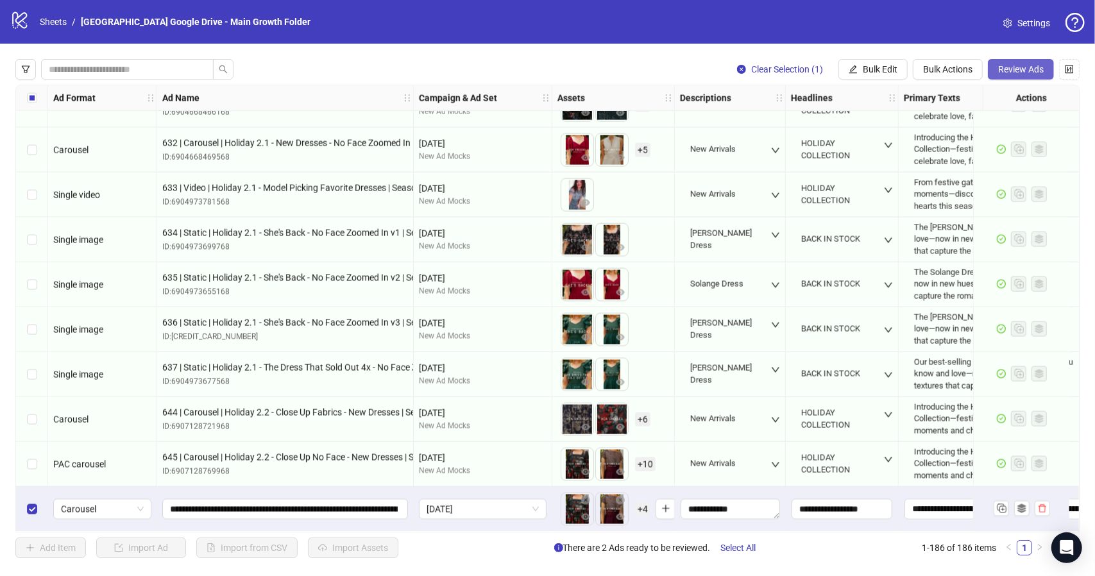
click at [1043, 67] on span "Review Ads" at bounding box center [1021, 69] width 46 height 10
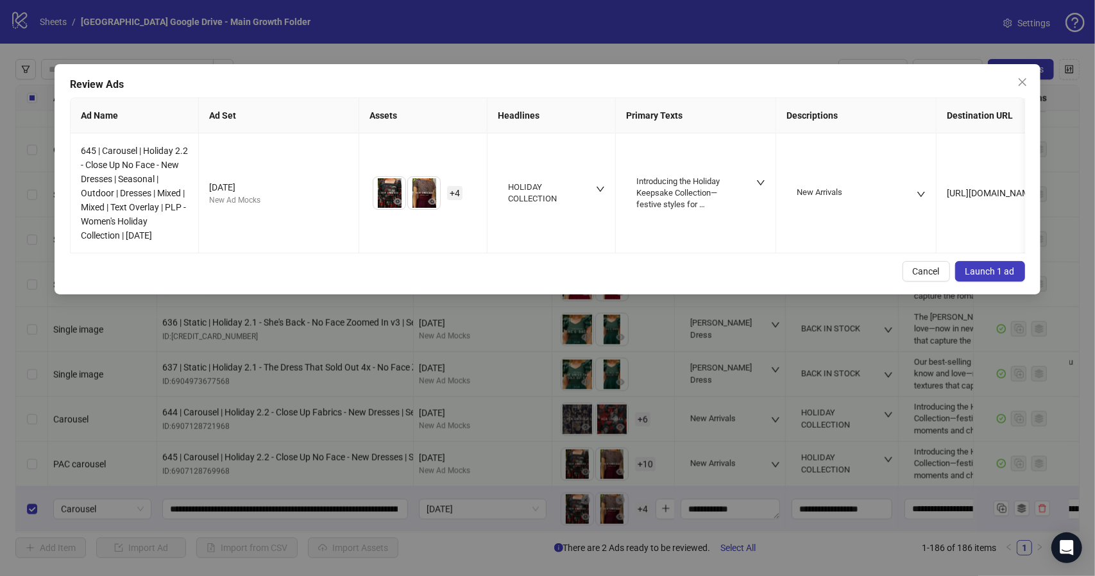
click at [990, 276] on span "Launch 1 ad" at bounding box center [989, 271] width 49 height 10
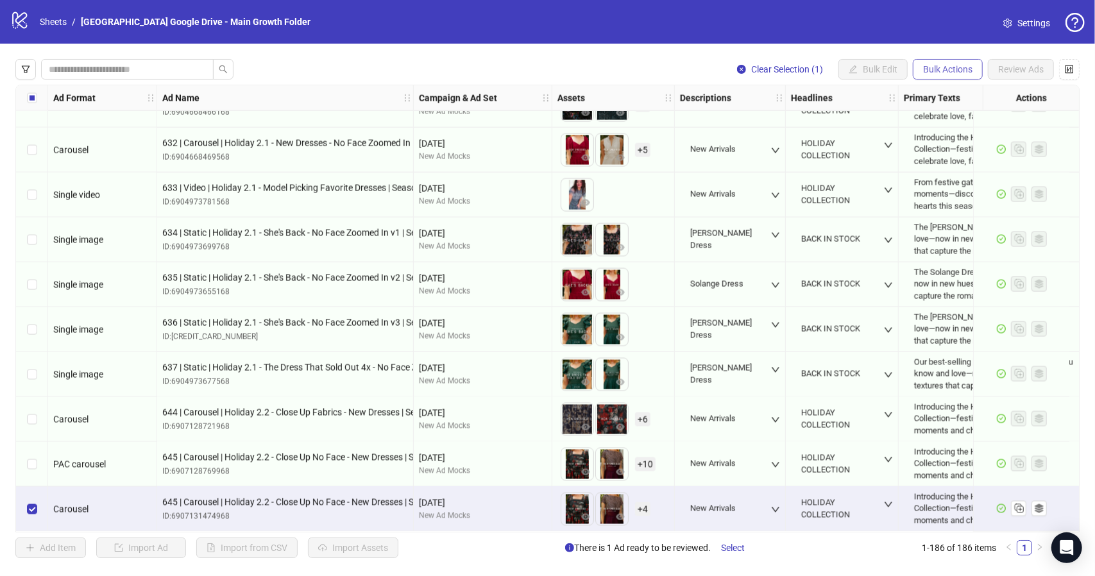
click at [953, 70] on span "Bulk Actions" at bounding box center [947, 69] width 49 height 10
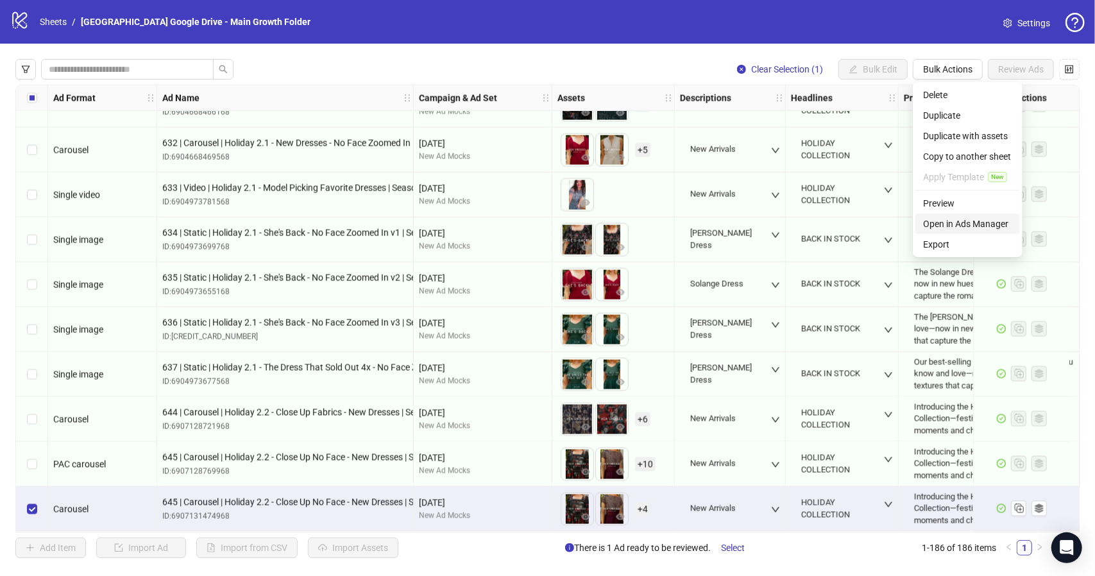
click at [976, 228] on span "Open in Ads Manager" at bounding box center [967, 224] width 89 height 14
